Goal: Obtain resource: Download file/media

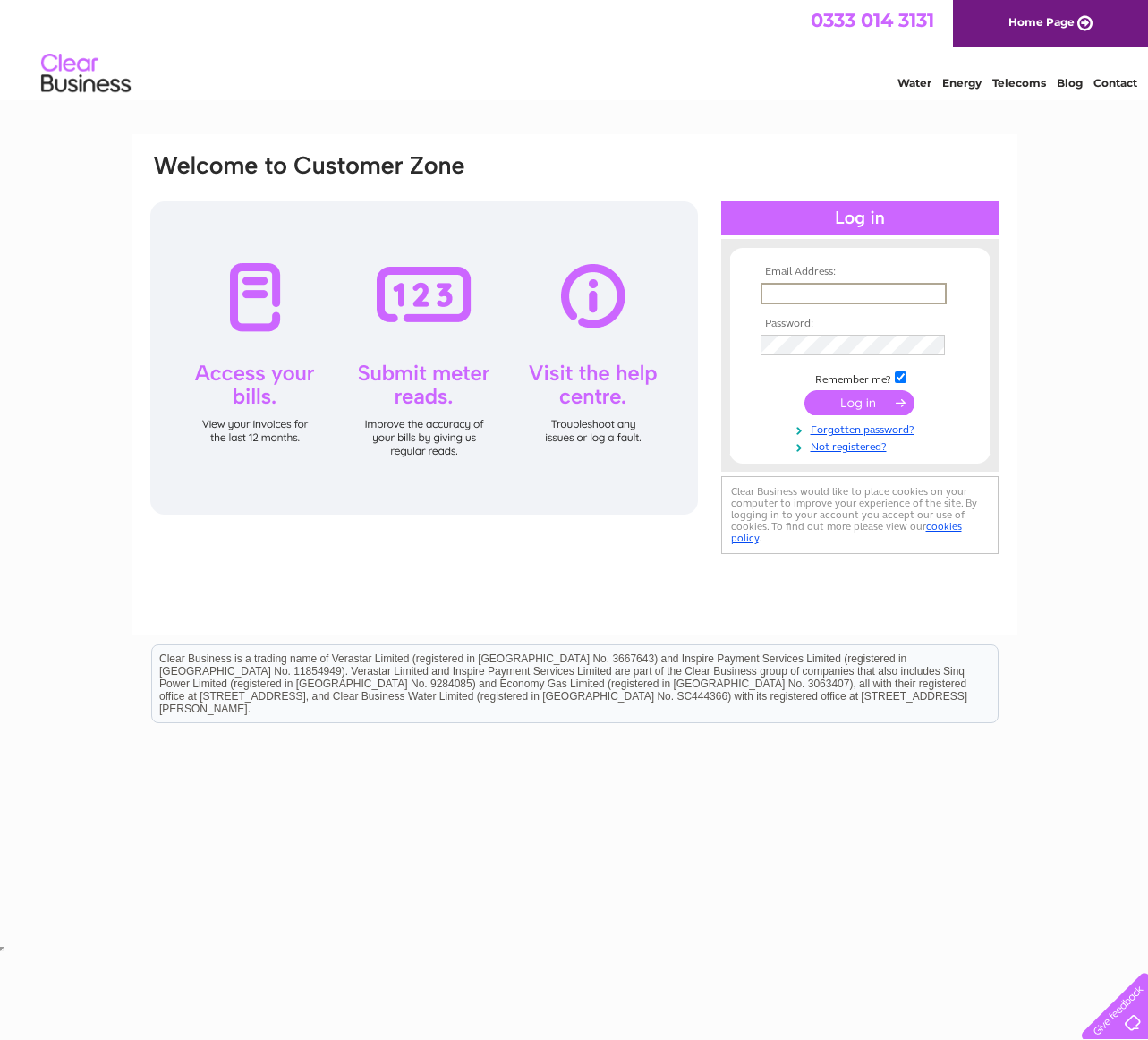
type input "churchofficer@glasgowunitarians-scio.org.uk"
click at [868, 393] on input "submit" at bounding box center [860, 403] width 110 height 25
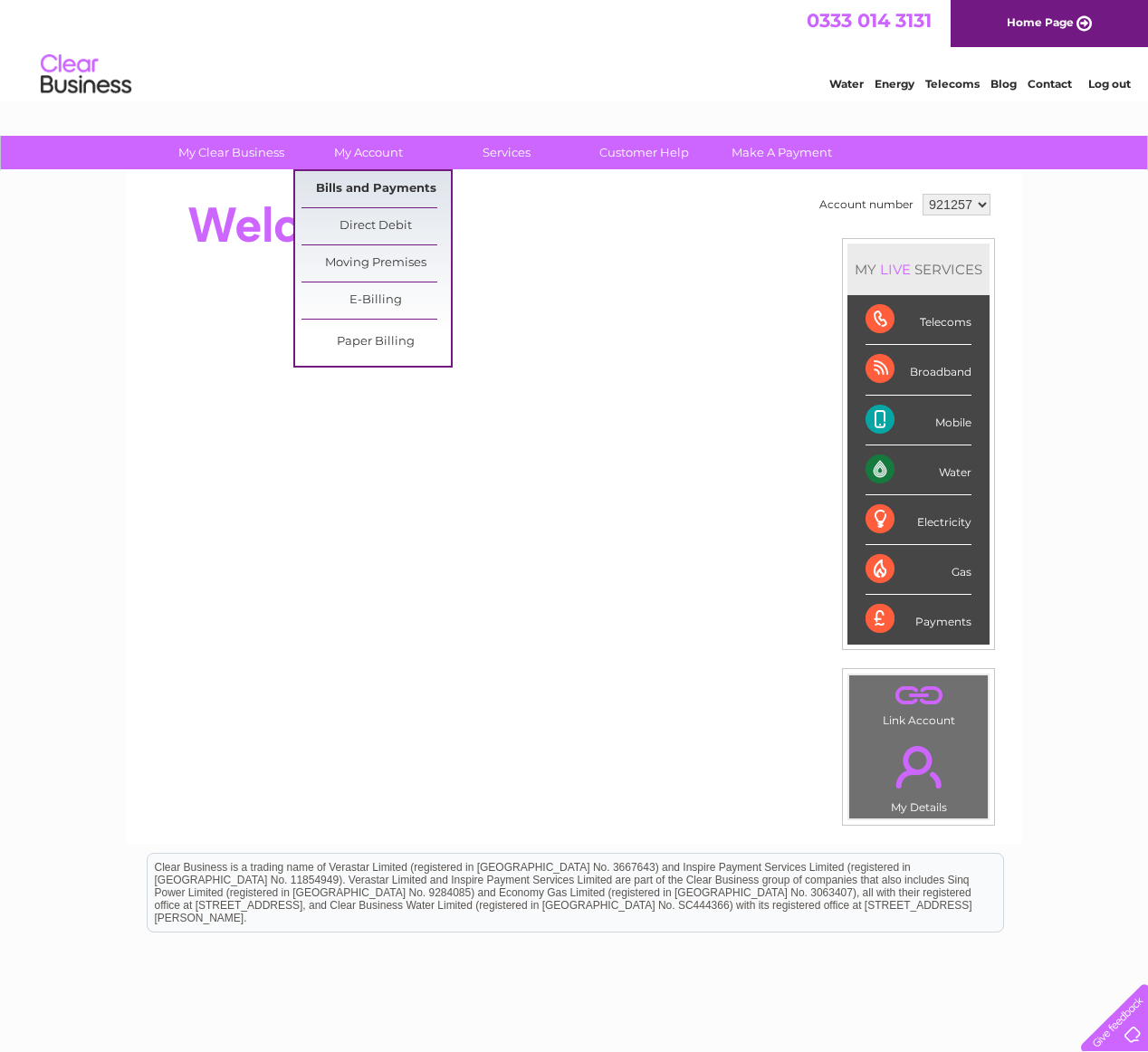
click at [354, 188] on link "Bills and Payments" at bounding box center [376, 189] width 149 height 37
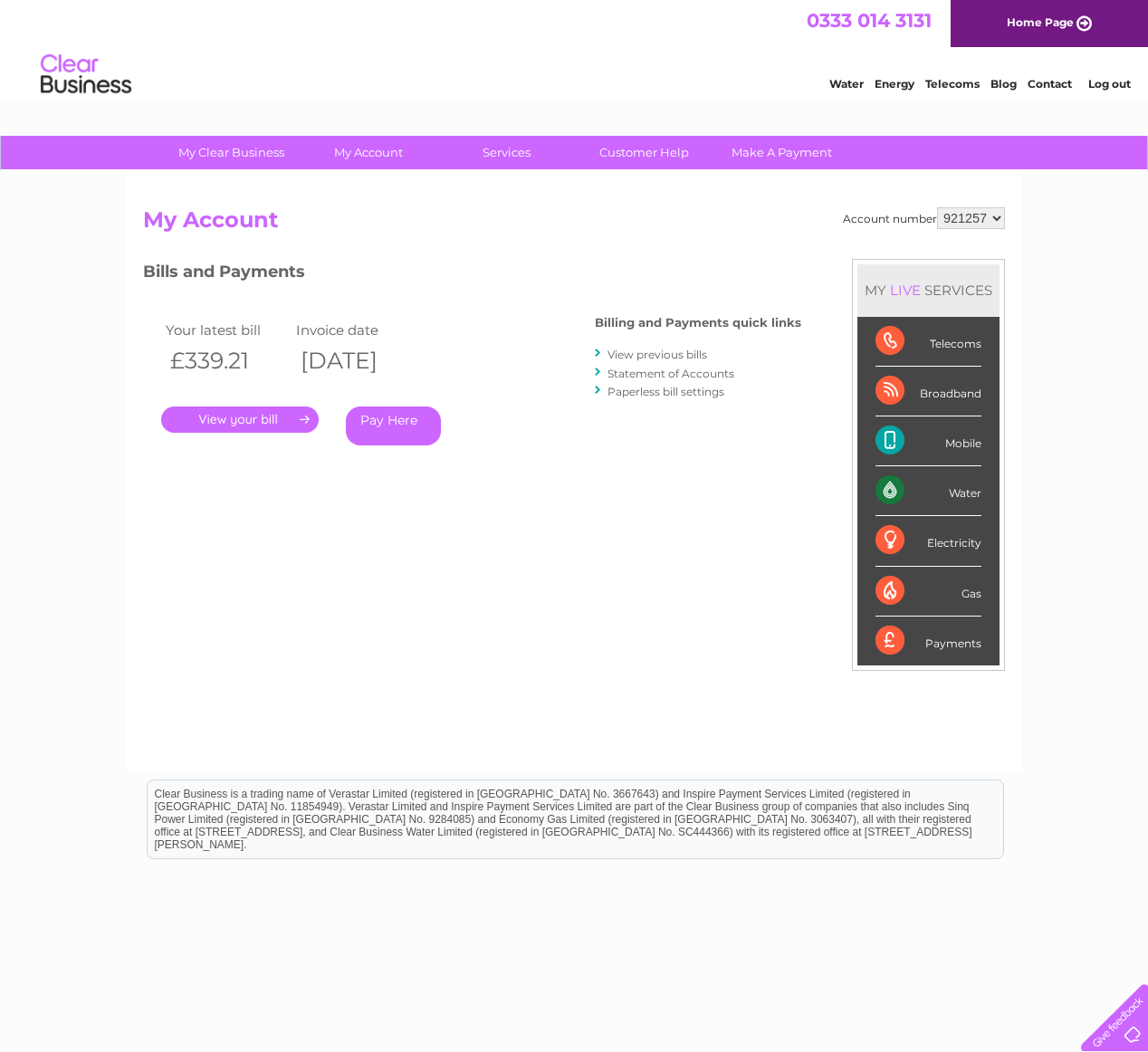
click at [662, 353] on link "View previous bills" at bounding box center [657, 354] width 100 height 14
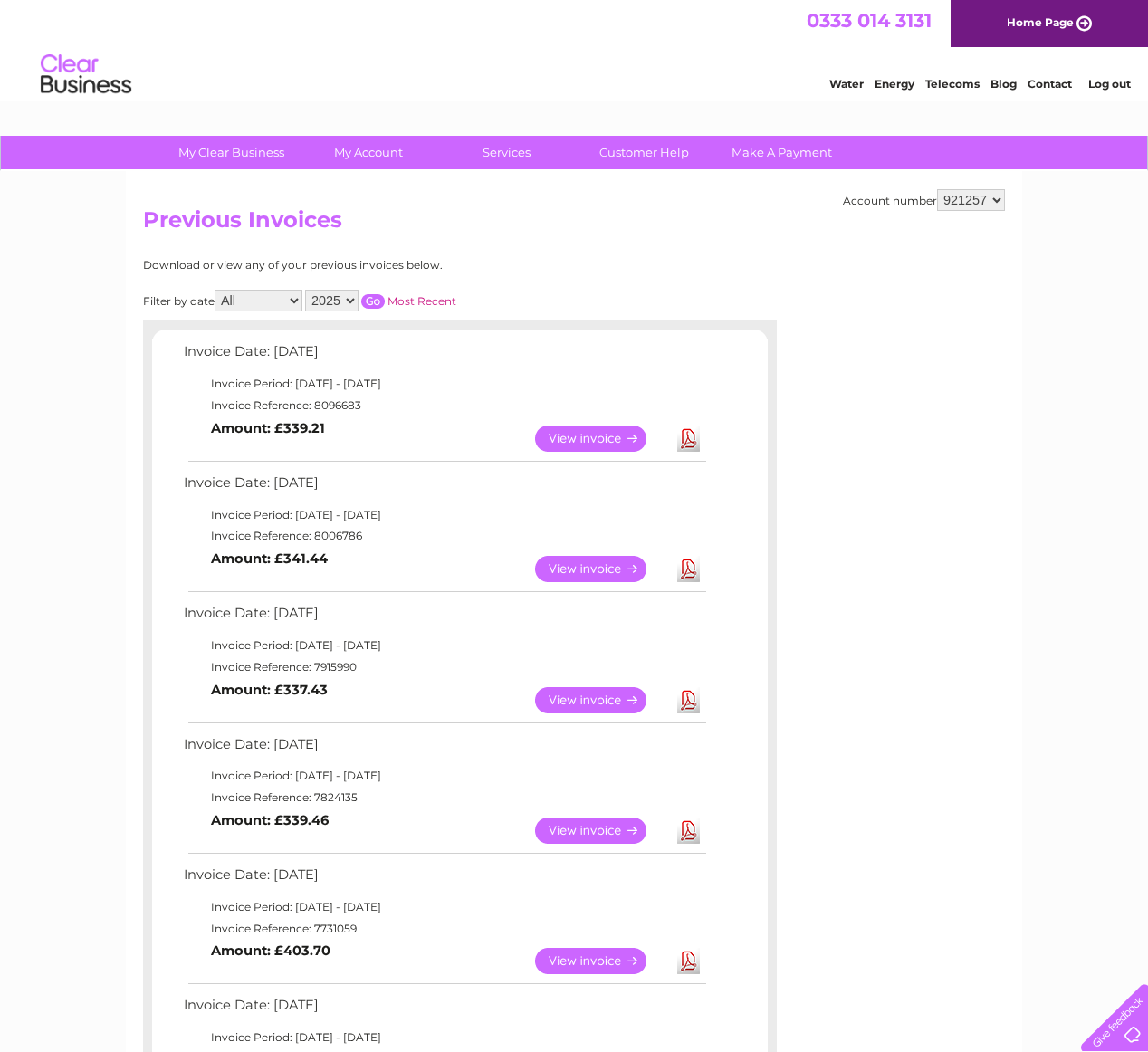
click at [684, 559] on link "Download" at bounding box center [688, 569] width 23 height 27
